Goal: Navigation & Orientation: Understand site structure

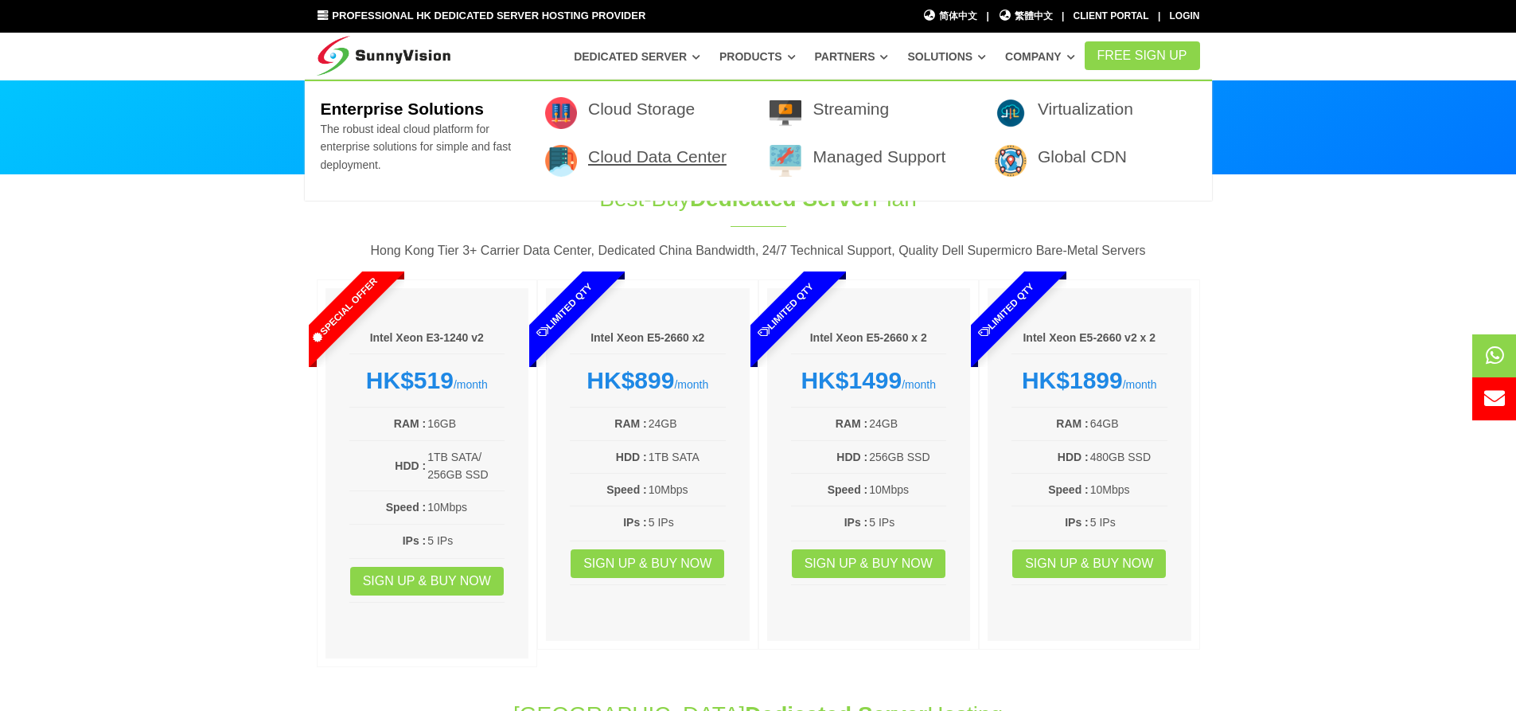
click at [693, 158] on link "Cloud Data Center" at bounding box center [657, 156] width 138 height 18
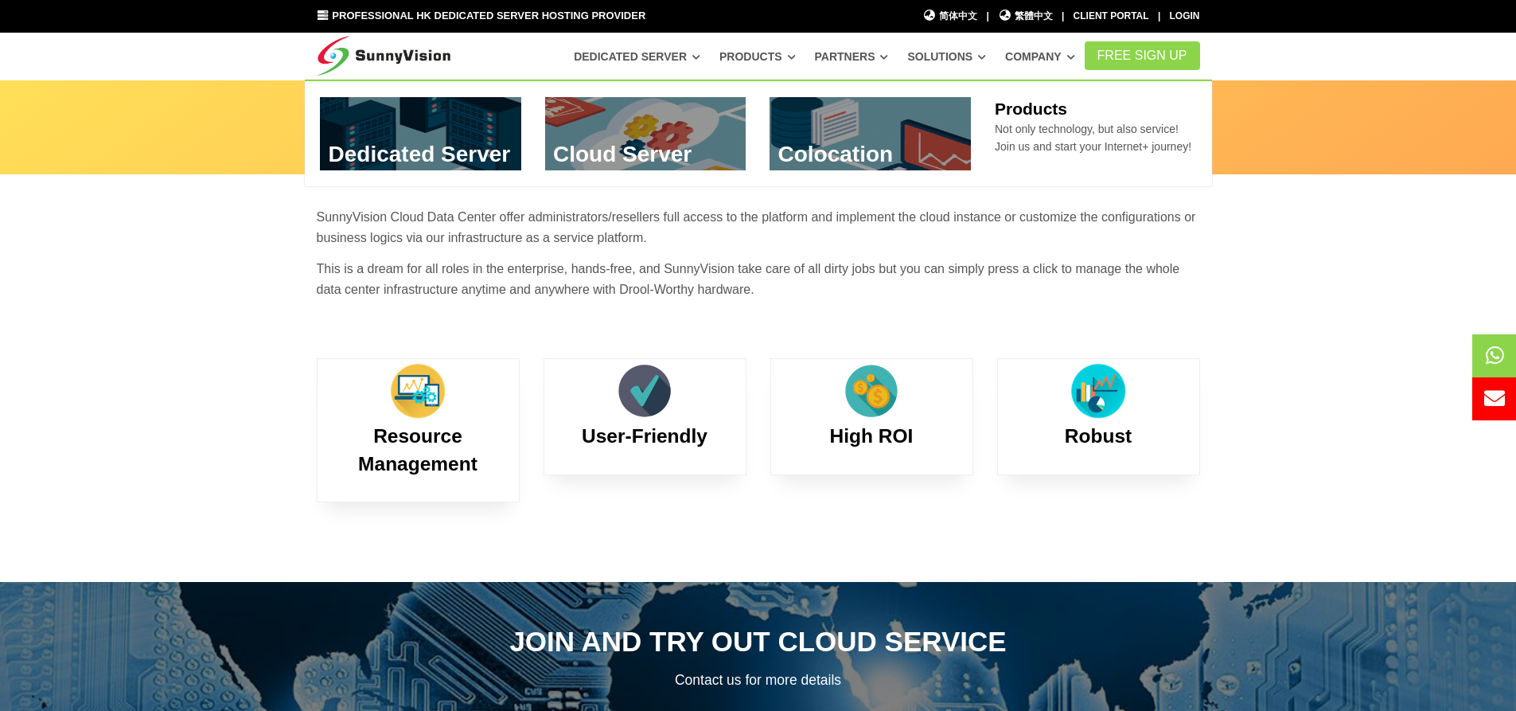
click at [814, 156] on link at bounding box center [870, 133] width 201 height 73
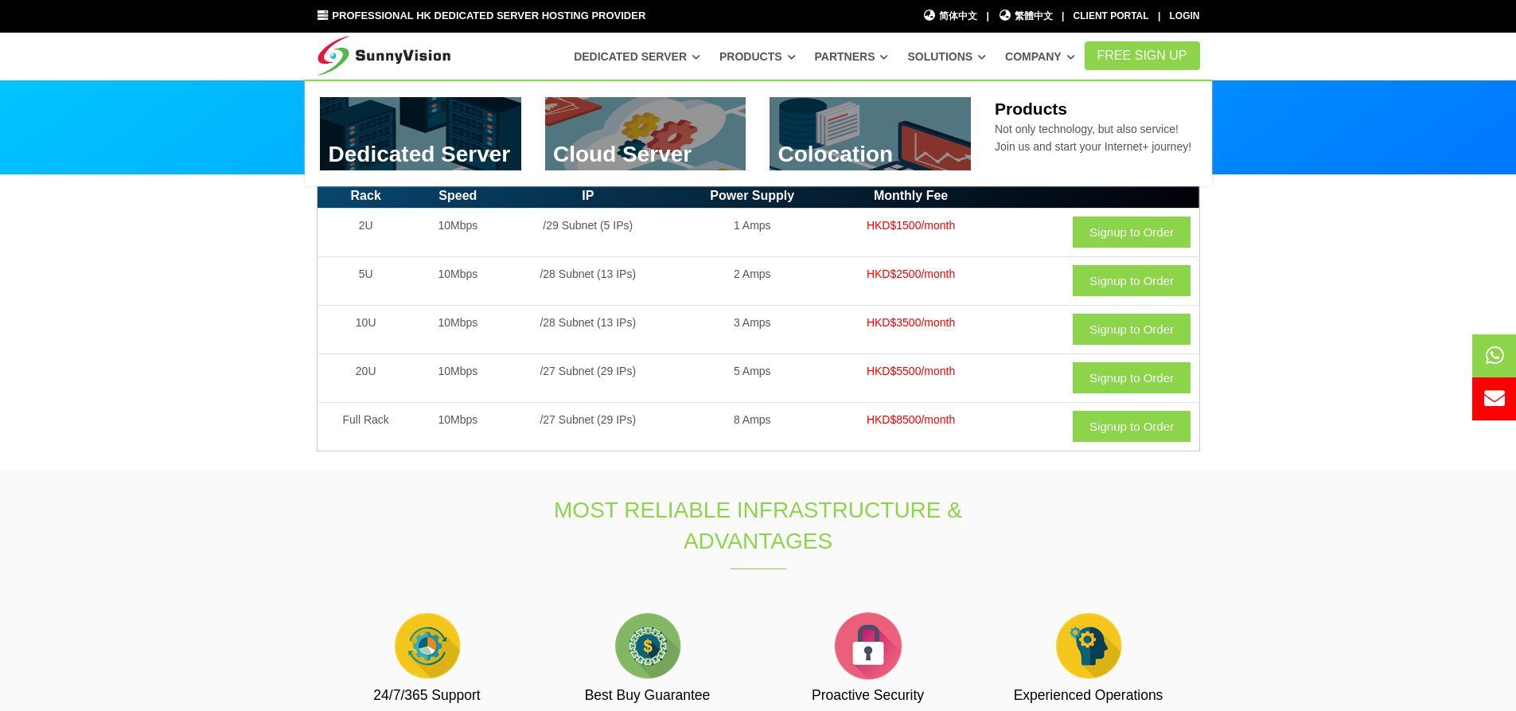
click at [680, 133] on link at bounding box center [645, 133] width 201 height 73
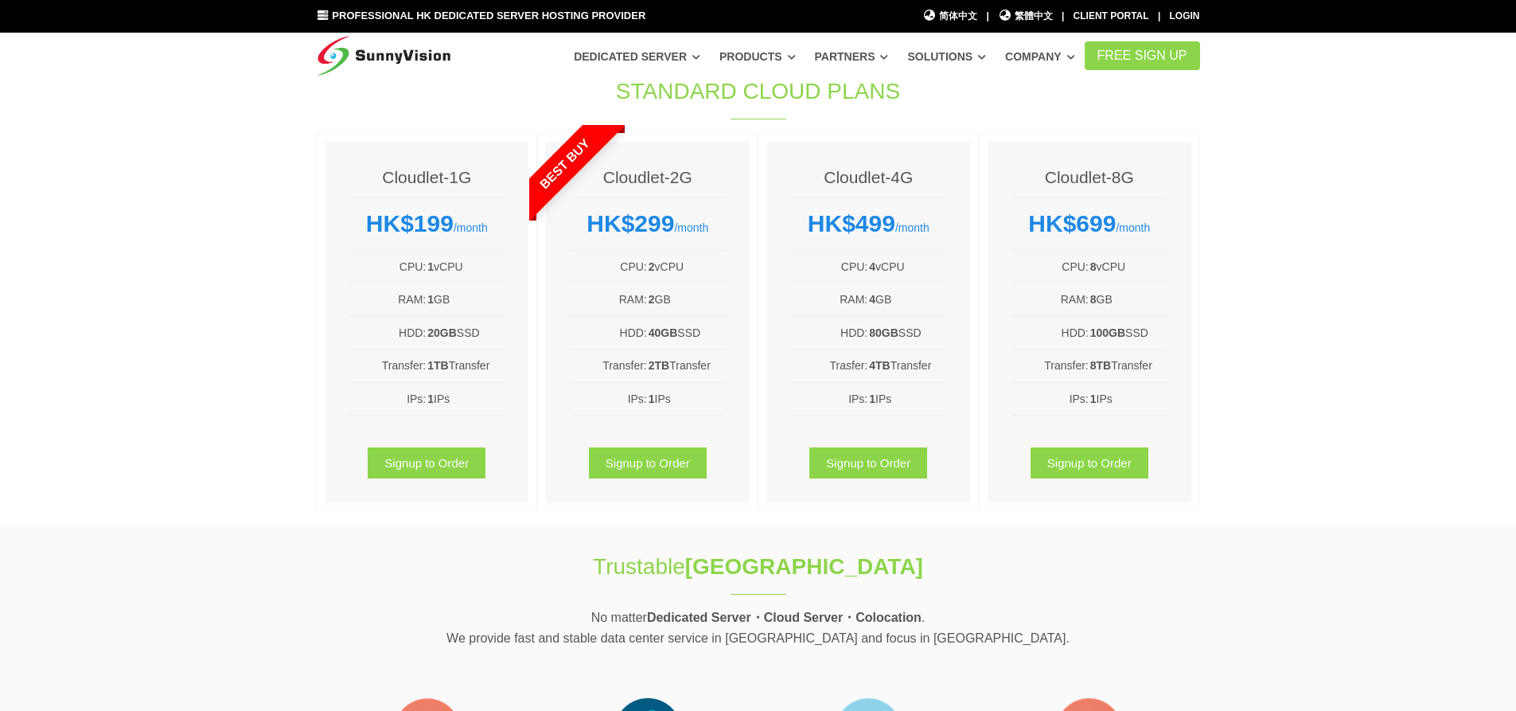
scroll to position [80, 0]
